Goal: Task Accomplishment & Management: Use online tool/utility

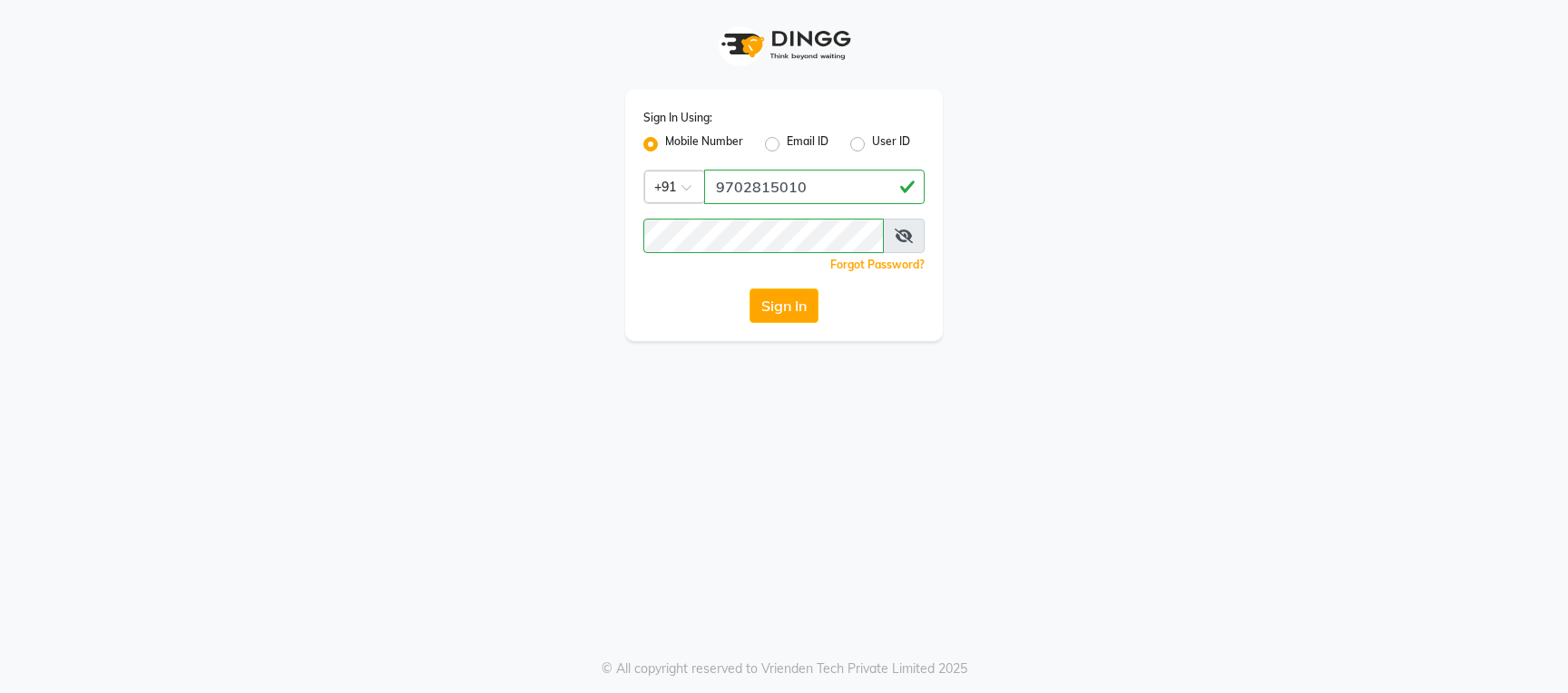
click at [784, 308] on button "Sign In" at bounding box center [784, 306] width 69 height 35
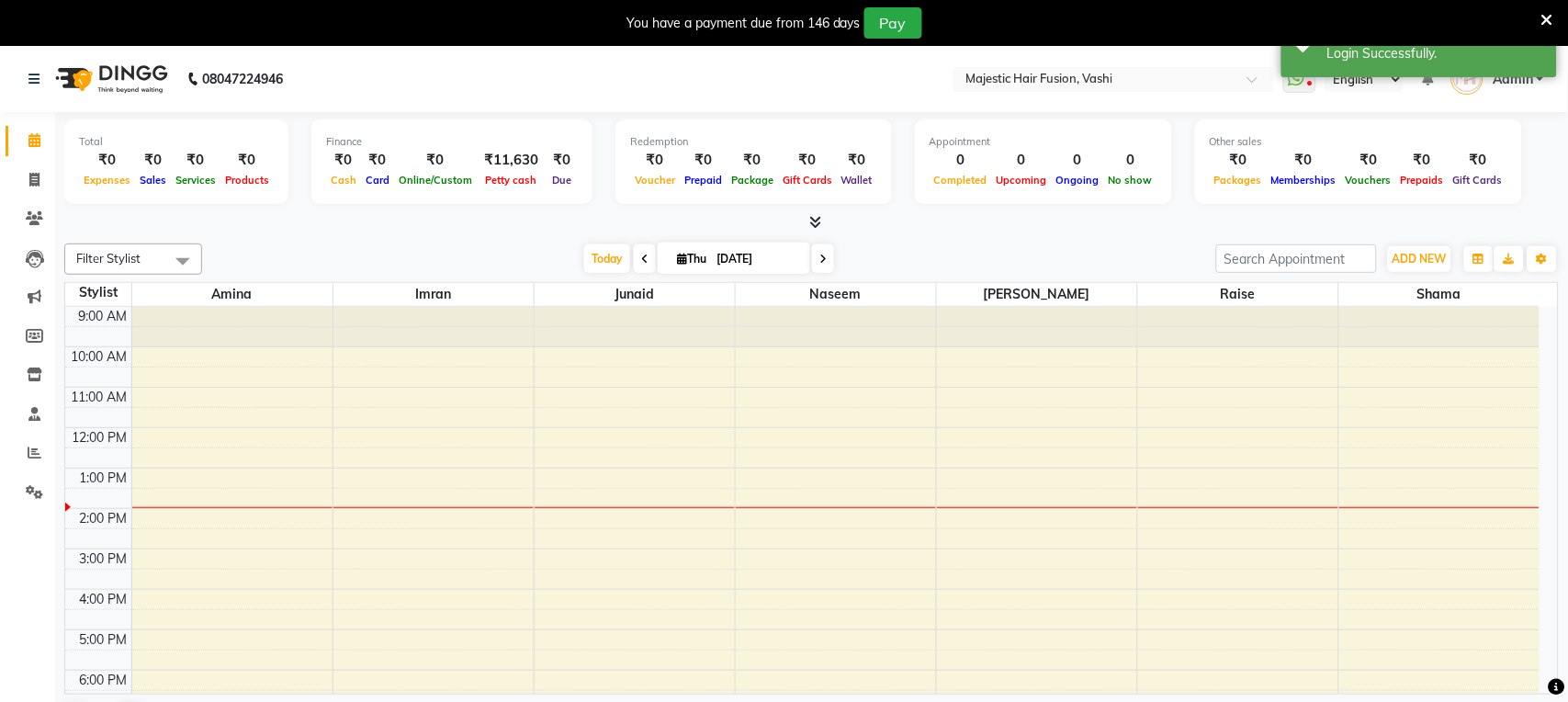
click at [1543, 16] on icon at bounding box center [1547, 20] width 12 height 16
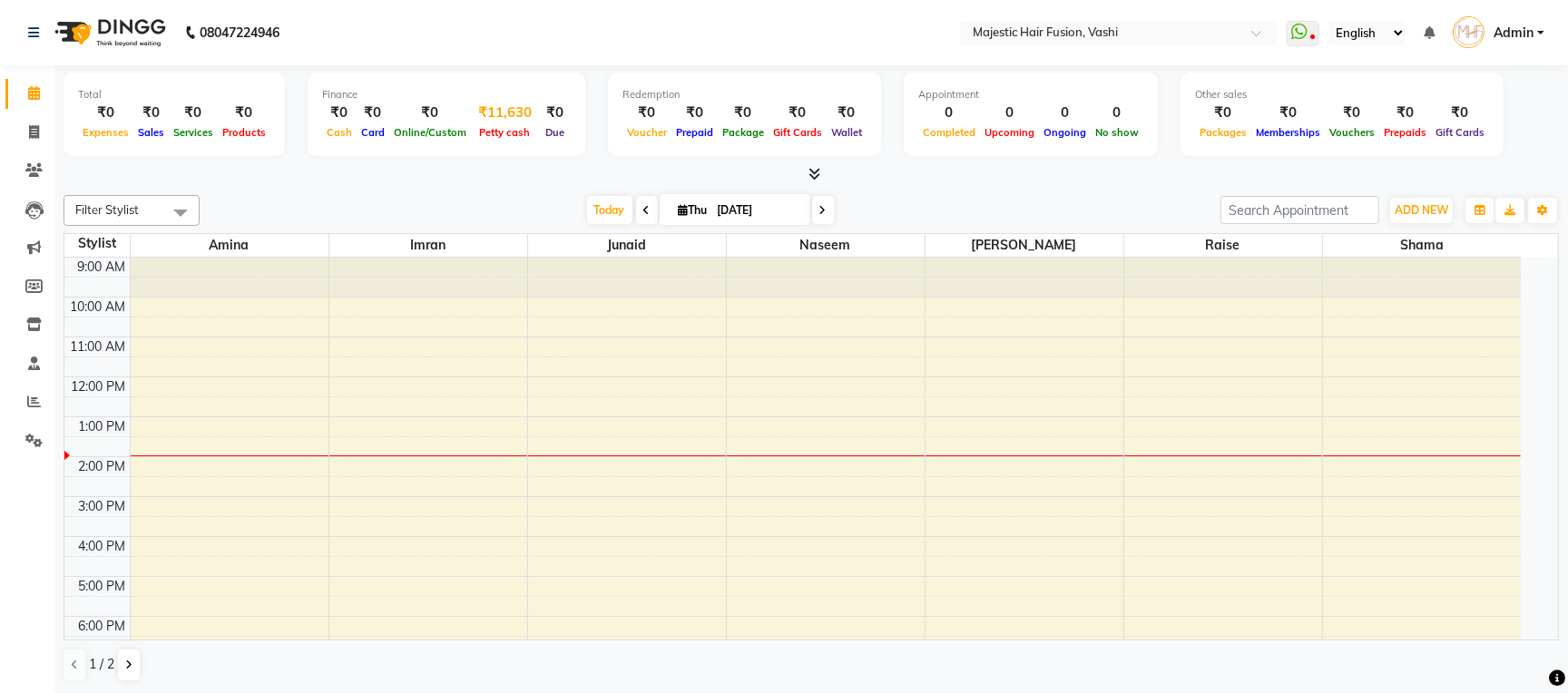
click at [499, 131] on span "Petty cash" at bounding box center [506, 133] width 60 height 13
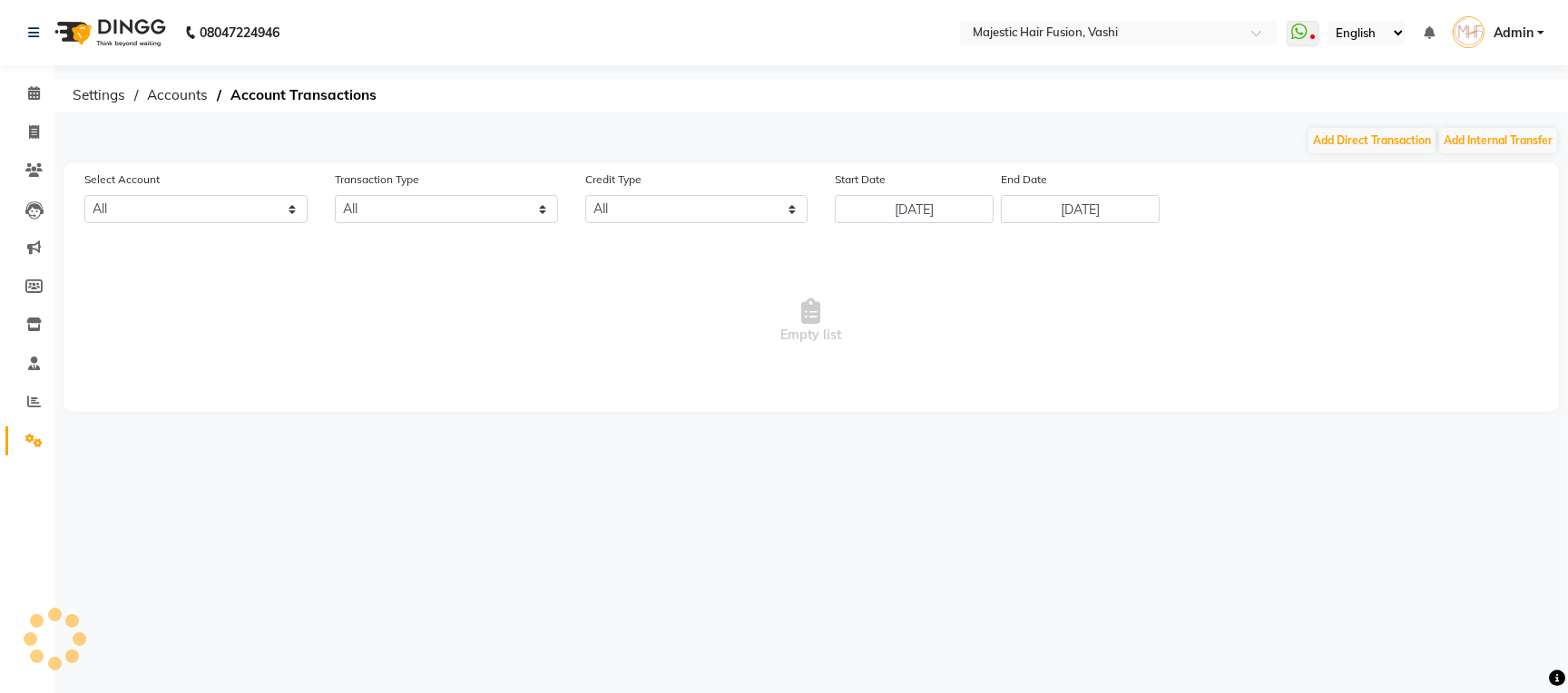
click at [499, 132] on div "Add Direct Transaction Add Internal Transfer" at bounding box center [812, 140] width 1496 height 29
select select "1664"
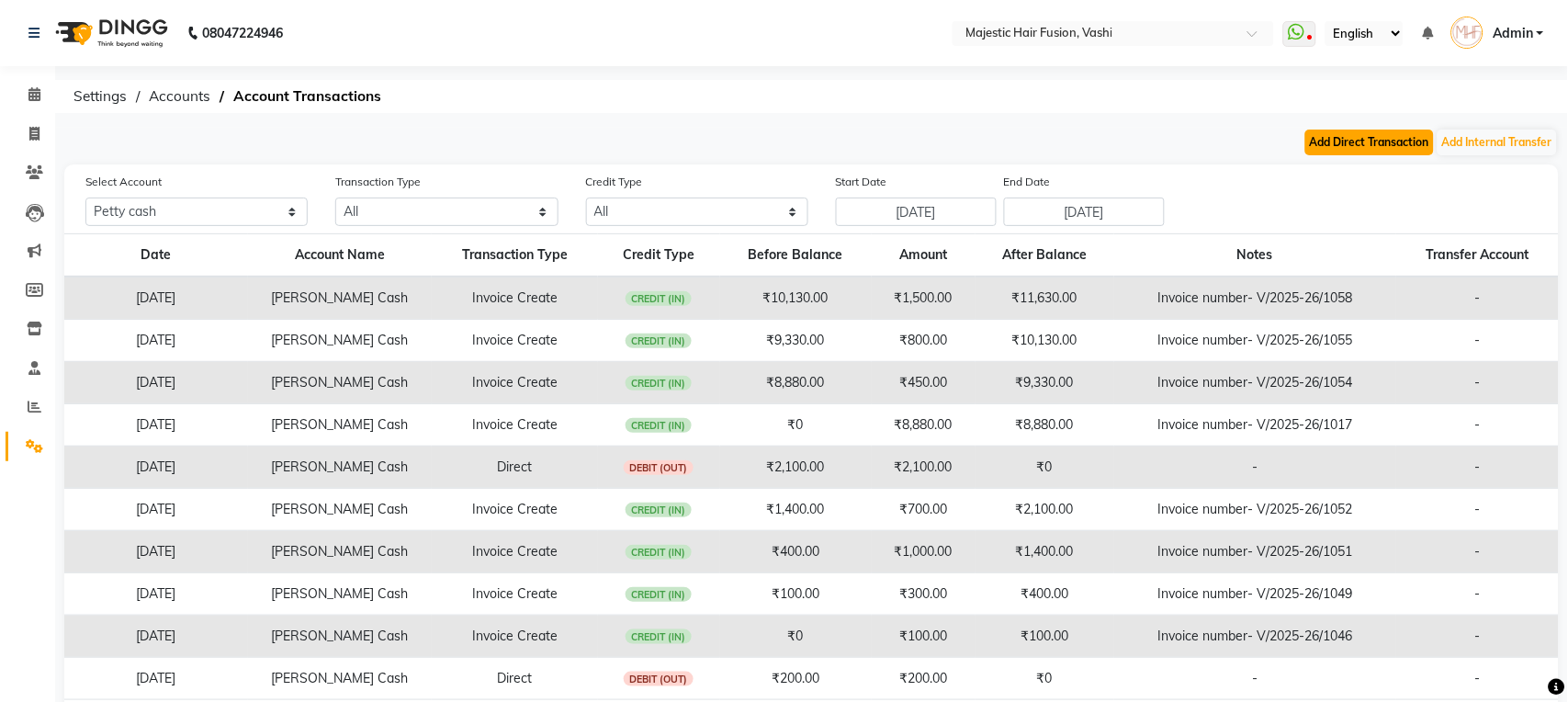
click at [1332, 145] on button "Add Direct Transaction" at bounding box center [1369, 142] width 129 height 26
select select "direct"
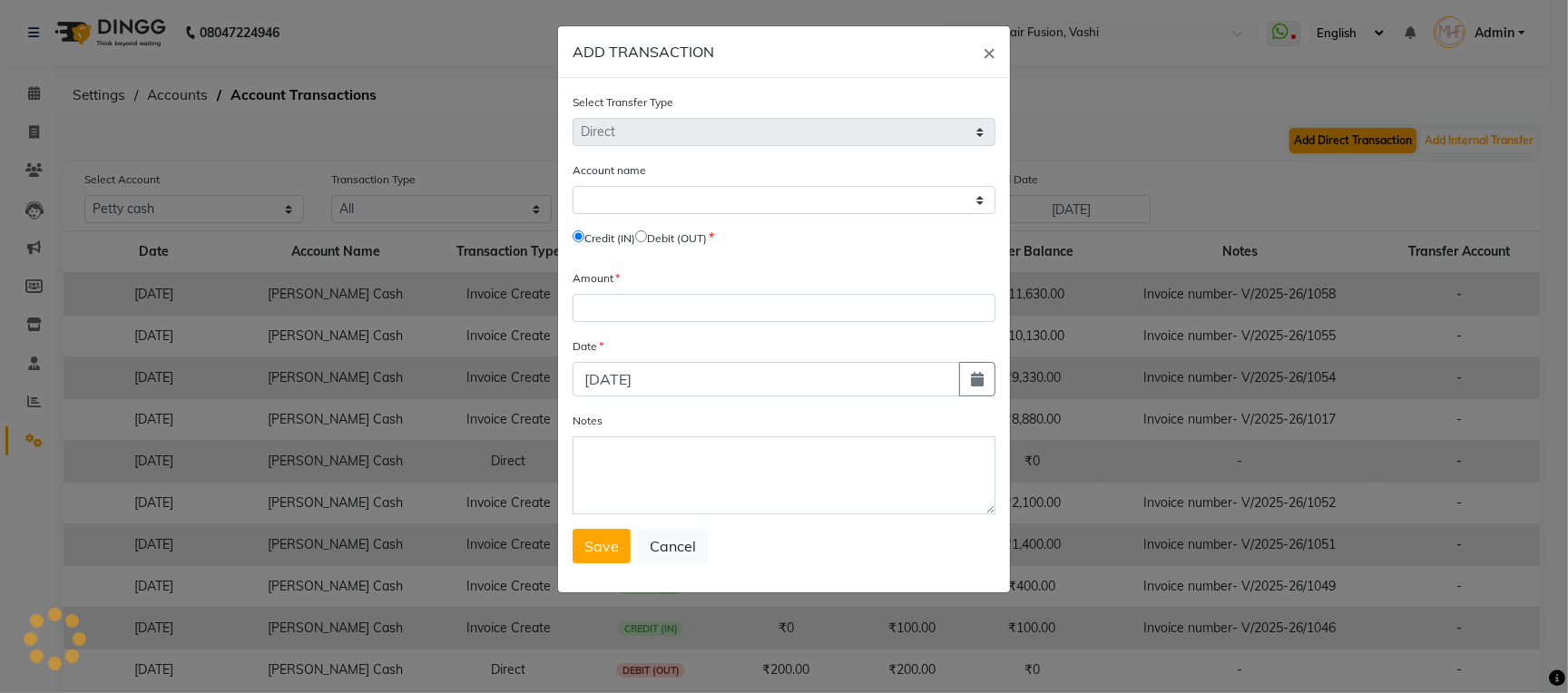
select select "1664"
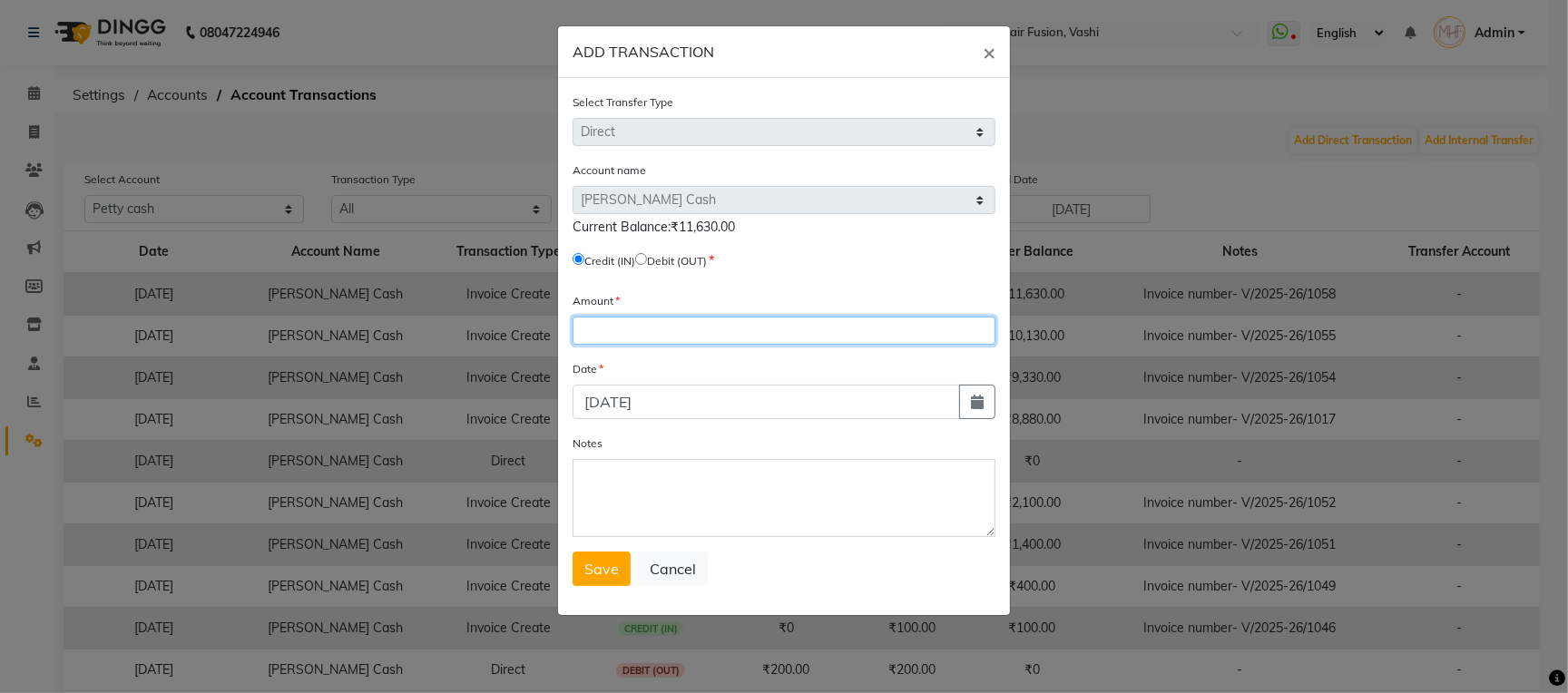
click at [686, 331] on input "number" at bounding box center [784, 331] width 423 height 28
click at [663, 344] on input "number" at bounding box center [784, 331] width 423 height 28
type input "11630"
click at [647, 255] on input "radio" at bounding box center [641, 259] width 12 height 12
radio input "true"
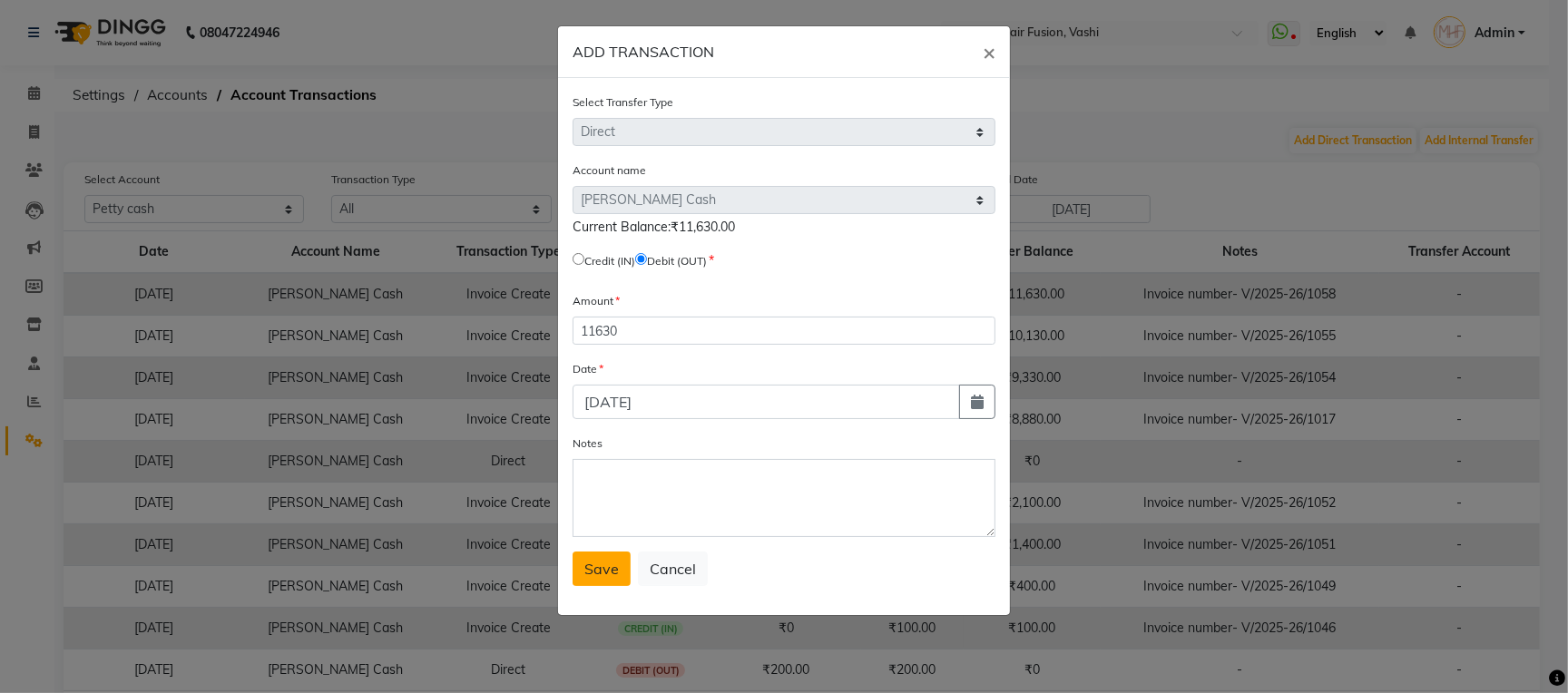
click at [615, 578] on span "Save" at bounding box center [601, 568] width 35 height 18
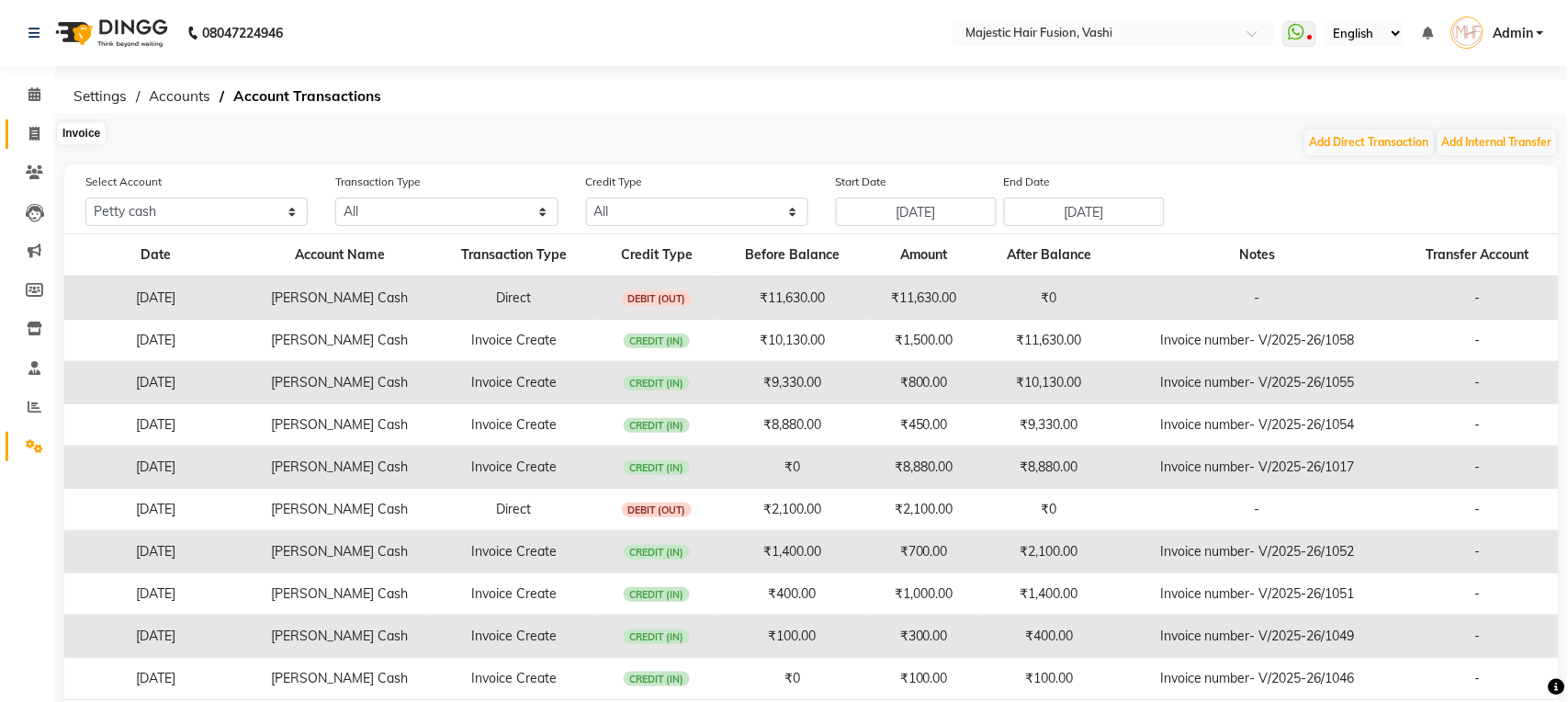
click at [33, 127] on icon at bounding box center [34, 133] width 10 height 13
select select "service"
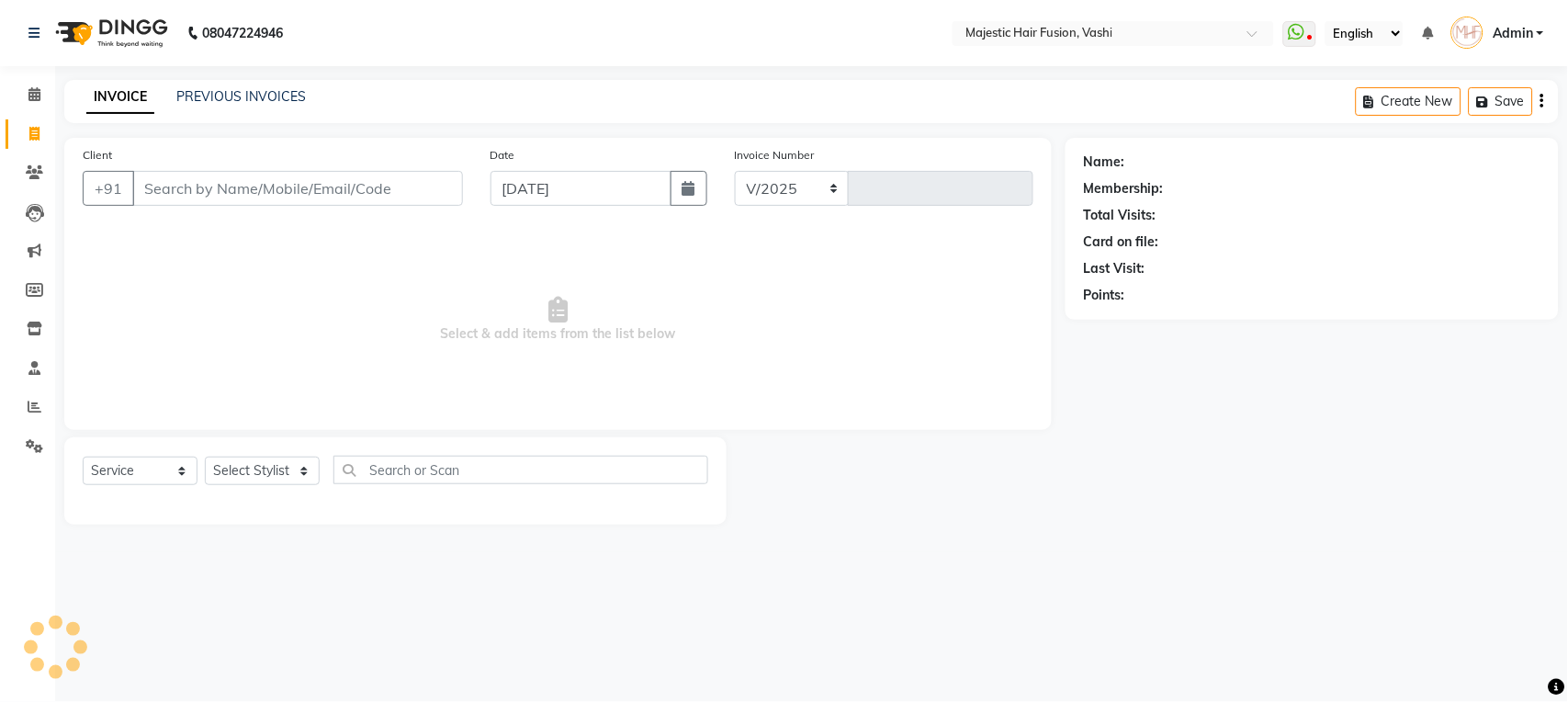
select select "559"
type input "1059"
